Goal: Transaction & Acquisition: Purchase product/service

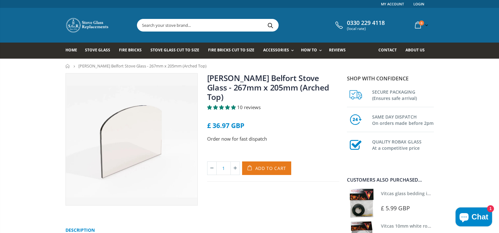
click at [272, 165] on span "Add to Cart" at bounding box center [270, 168] width 31 height 6
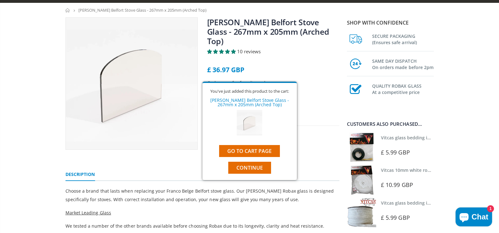
scroll to position [63, 0]
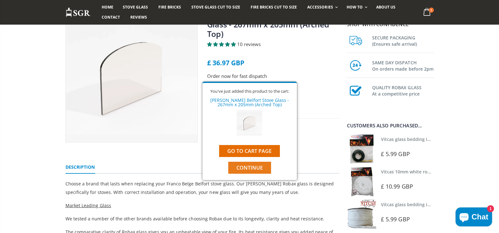
click at [262, 169] on span "Continue" at bounding box center [249, 167] width 26 height 7
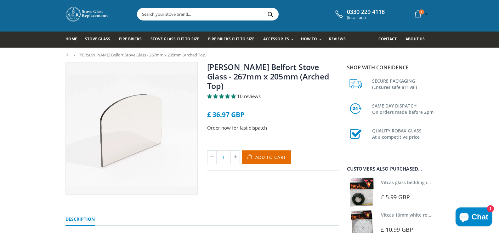
scroll to position [0, 0]
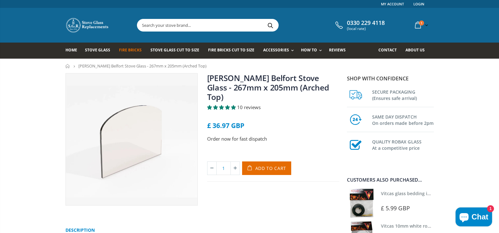
click at [130, 51] on span "Fire Bricks" at bounding box center [130, 49] width 23 height 5
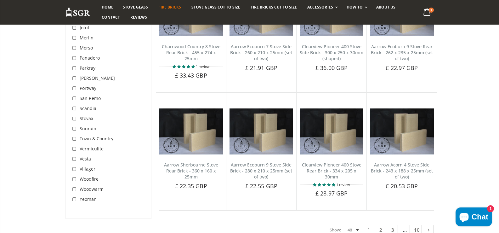
scroll to position [1228, 0]
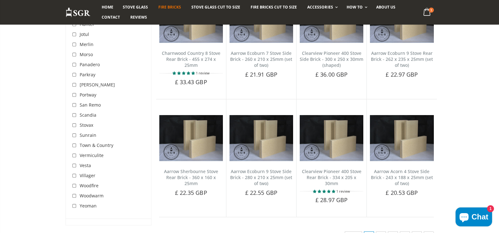
click at [380, 231] on link "2" at bounding box center [381, 236] width 10 height 10
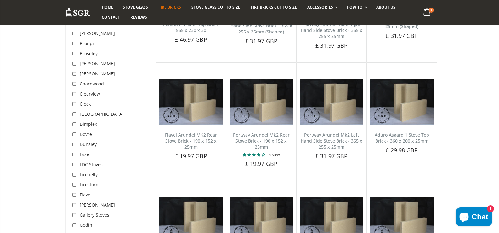
scroll to position [835, 0]
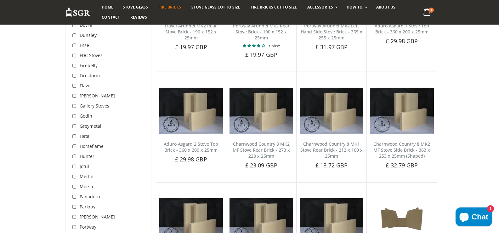
click at [104, 96] on span "Franco Belge" at bounding box center [97, 96] width 35 height 6
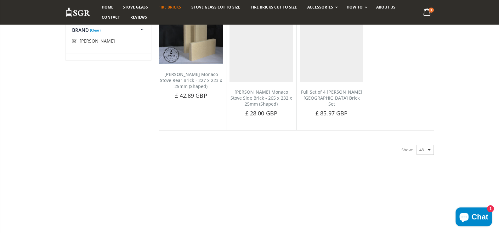
scroll to position [80, 0]
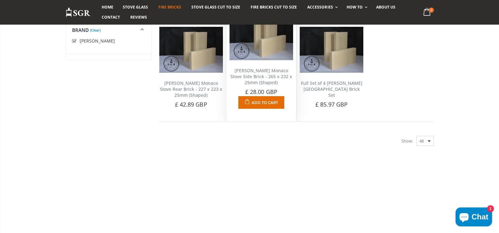
click at [265, 101] on span "Add to Cart" at bounding box center [265, 102] width 26 height 6
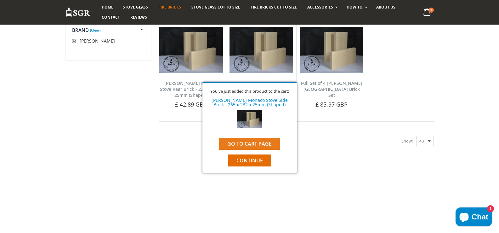
click at [256, 145] on link "Go to cart page" at bounding box center [249, 144] width 61 height 12
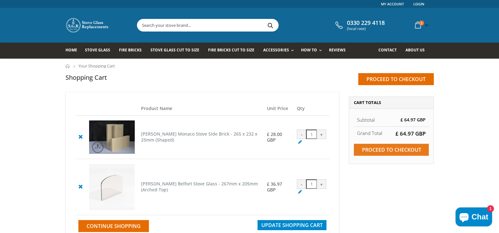
click at [385, 151] on input "Proceed to checkout" at bounding box center [391, 150] width 75 height 12
click at [298, 137] on div "-" at bounding box center [301, 133] width 9 height 9
click at [300, 137] on div "-" at bounding box center [301, 133] width 9 height 9
click at [299, 142] on icon at bounding box center [300, 142] width 6 height 6
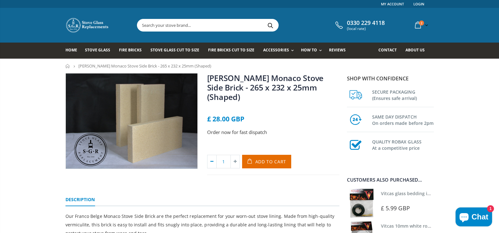
click at [213, 155] on icon at bounding box center [211, 161] width 9 height 13
click at [211, 155] on icon at bounding box center [211, 161] width 9 height 13
drag, startPoint x: 226, startPoint y: 152, endPoint x: 214, endPoint y: 151, distance: 12.3
click at [213, 155] on div "1" at bounding box center [223, 162] width 33 height 14
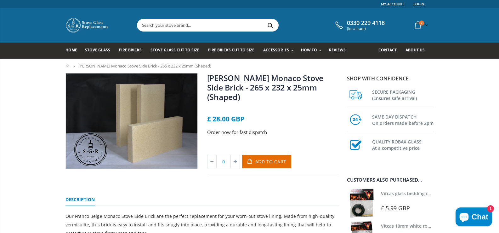
type input "0"
click at [269, 182] on div "Franco Belge Monaco Stove Side Brick - 265 x 232 x 25mm (Shaped) No reviews £ 2…" at bounding box center [202, 131] width 283 height 116
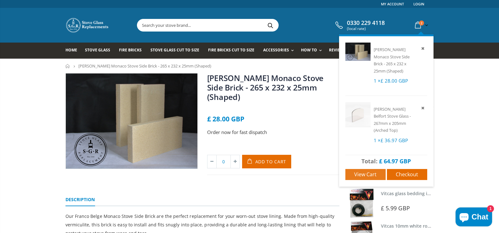
click at [365, 171] on span "View cart" at bounding box center [365, 174] width 22 height 7
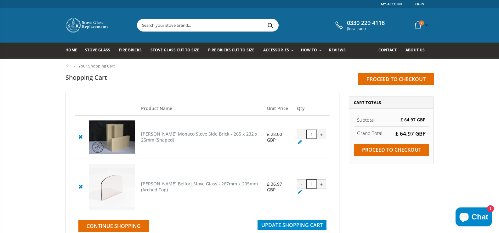
click at [79, 137] on icon at bounding box center [81, 137] width 8 height 8
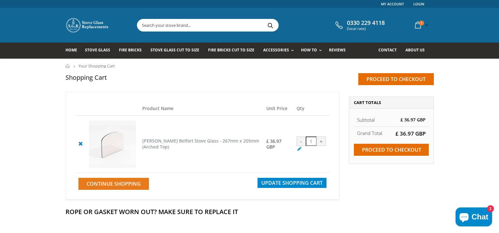
click at [132, 184] on span "Continue Shopping" at bounding box center [114, 183] width 54 height 7
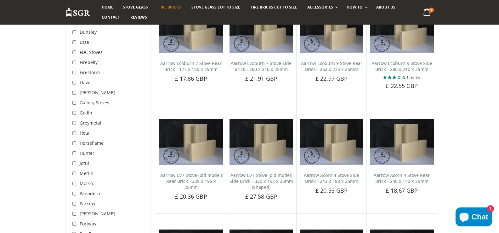
scroll to position [220, 0]
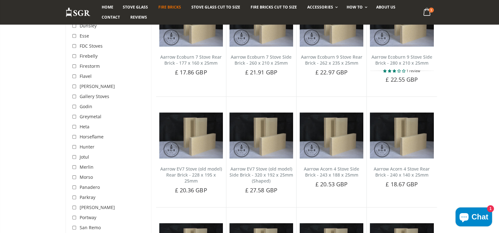
click at [102, 87] on span "[PERSON_NAME]" at bounding box center [97, 86] width 35 height 6
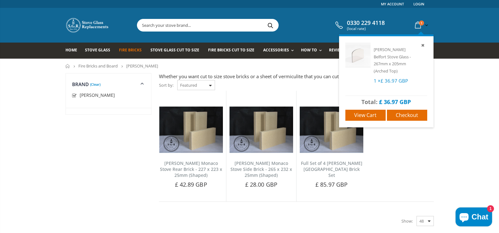
click at [419, 25] on icon at bounding box center [417, 25] width 11 height 11
click at [413, 111] on span "Checkout" at bounding box center [407, 114] width 22 height 7
